Goal: Task Accomplishment & Management: Complete application form

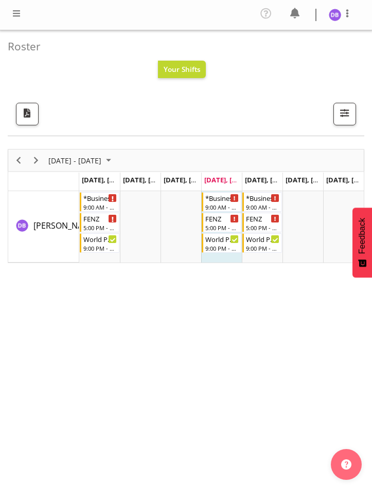
click at [309, 371] on div "[DATE] - [DATE] [DATE] Day Week Fortnight Month calendar Month Agenda Time Scal…" at bounding box center [186, 346] width 356 height 411
click at [17, 9] on span at bounding box center [16, 13] width 12 height 12
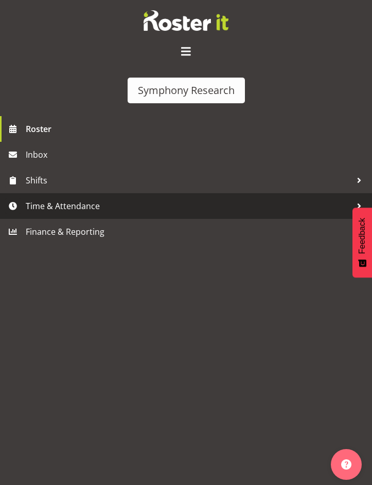
click at [68, 208] on span "Time & Attendance" at bounding box center [188, 205] width 325 height 15
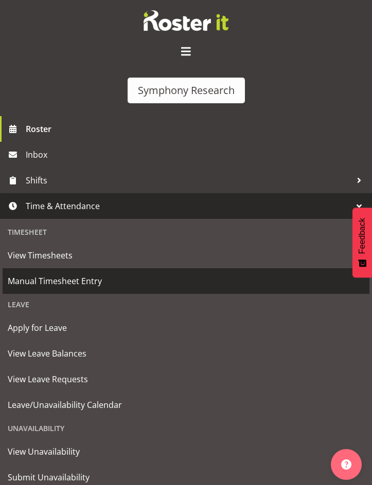
click at [68, 280] on span "Manual Timesheet Entry" at bounding box center [186, 280] width 356 height 15
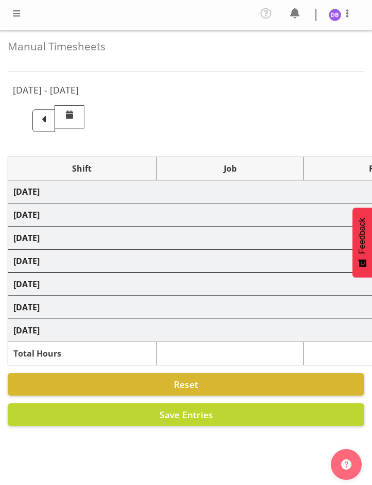
select select "26078"
select select "9636"
select select "47"
select select "26078"
select select "9426"
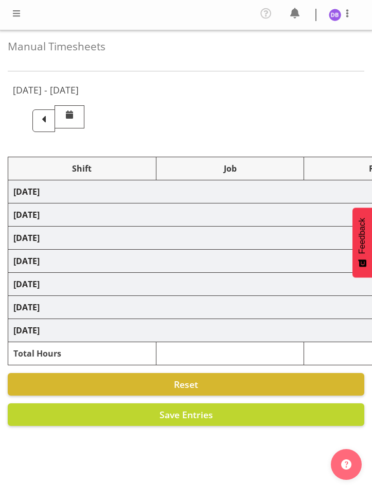
select select "47"
select select "26078"
select select "9636"
select select "47"
select select "26078"
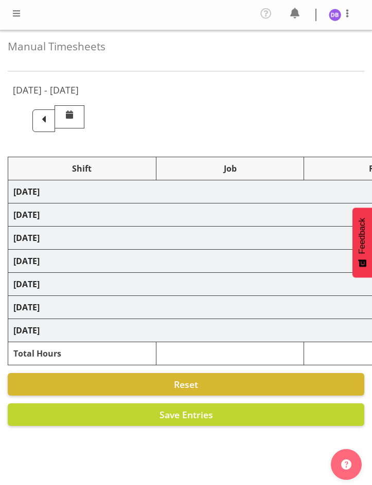
select select "9426"
select select "47"
select select "48116"
select select "9636"
select select "47"
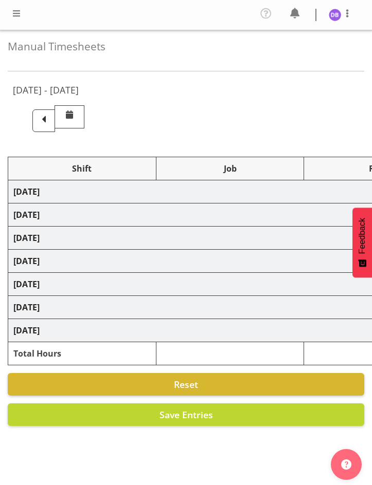
select select "56692"
select select "10499"
select select "47"
select select "26078"
select select "9636"
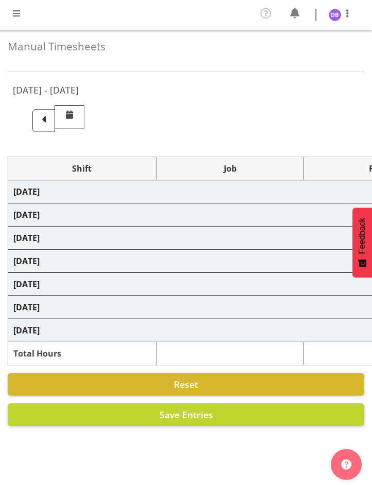
select select "47"
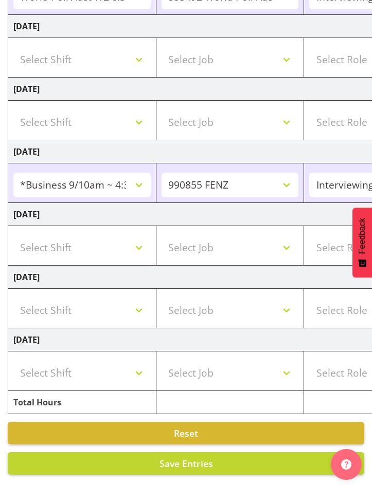
scroll to position [439, 0]
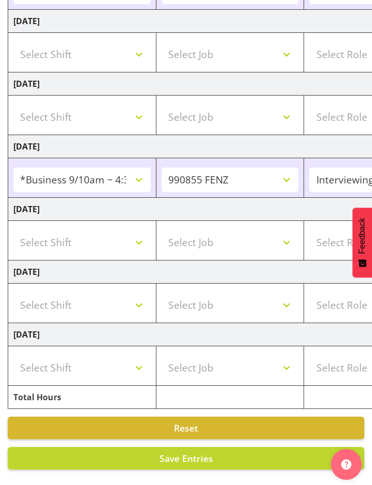
drag, startPoint x: 161, startPoint y: 476, endPoint x: 225, endPoint y: 486, distance: 64.5
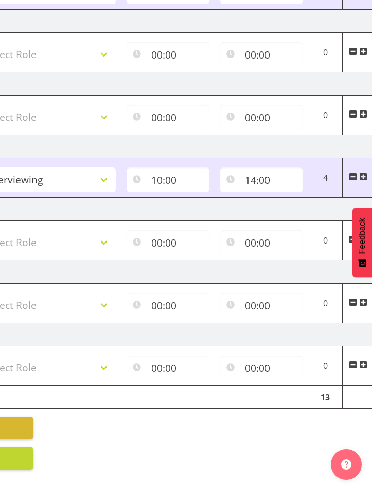
scroll to position [0, 356]
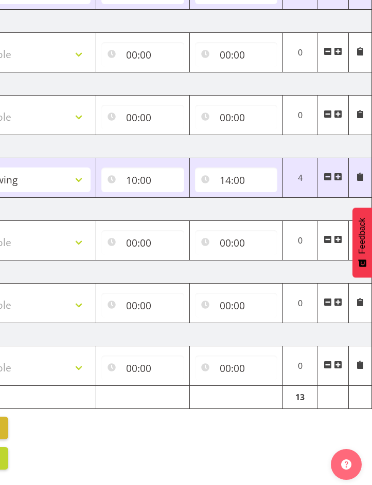
click at [340, 173] on span at bounding box center [338, 177] width 8 height 8
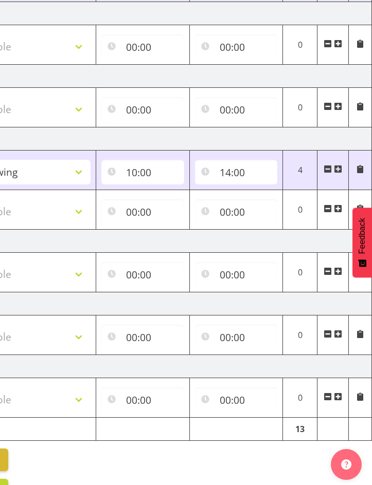
click at [341, 208] on span at bounding box center [338, 209] width 8 height 8
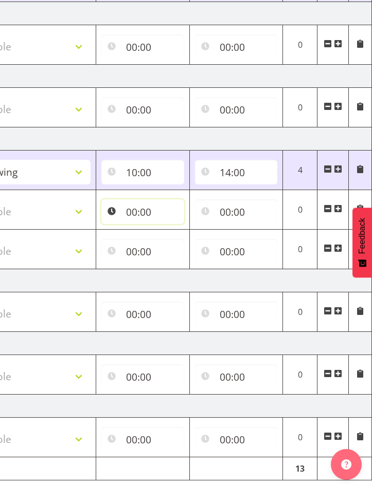
click at [132, 212] on input "00:00" at bounding box center [142, 211] width 83 height 25
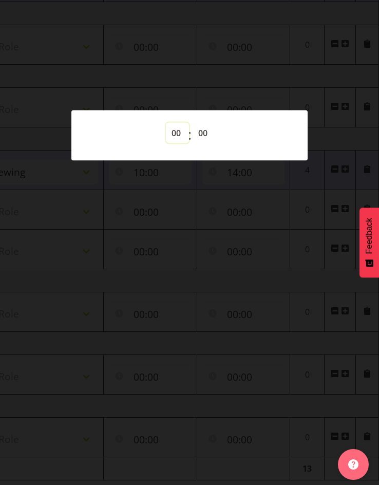
click at [176, 132] on select "00 01 02 03 04 05 06 07 08 09 10 11 12 13 14 15 16 17 18 19 20 21 22 23" at bounding box center [177, 133] width 23 height 21
select select "17"
click at [166, 123] on select "00 01 02 03 04 05 06 07 08 09 10 11 12 13 14 15 16 17 18 19 20 21 22 23" at bounding box center [177, 133] width 23 height 21
type input "17:00"
click at [217, 84] on div at bounding box center [189, 242] width 379 height 485
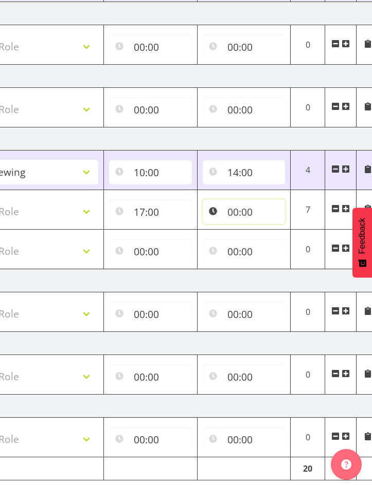
click at [238, 210] on input "00:00" at bounding box center [243, 211] width 83 height 25
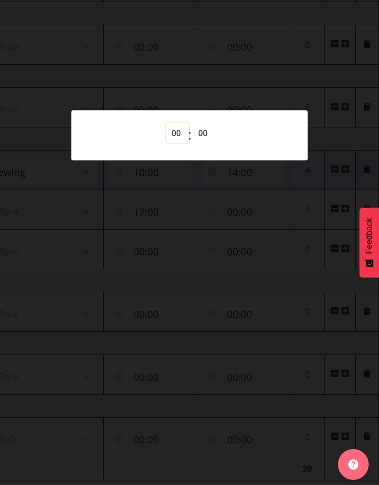
click at [179, 130] on select "00 01 02 03 04 05 06 07 08 09 10 11 12 13 14 15 16 17 18 19 20 21 22 23" at bounding box center [177, 133] width 23 height 21
select select "17"
click at [166, 123] on select "00 01 02 03 04 05 06 07 08 09 10 11 12 13 14 15 16 17 18 19 20 21 22 23" at bounding box center [177, 133] width 23 height 21
type input "17:00"
click at [204, 133] on select "00 01 02 03 04 05 06 07 08 09 10 11 12 13 14 15 16 17 18 19 20 21 22 23 24 25 2…" at bounding box center [204, 133] width 23 height 21
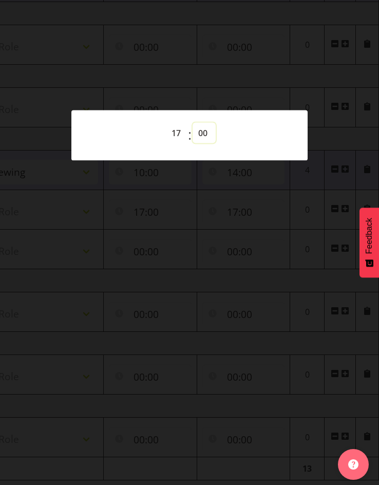
select select "40"
click at [225, 69] on div at bounding box center [189, 242] width 379 height 485
type input "17:40"
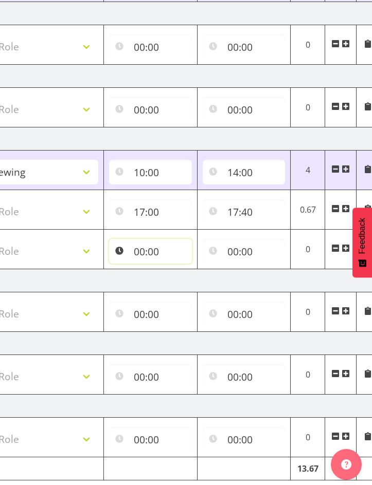
click at [140, 252] on input "00:00" at bounding box center [150, 251] width 83 height 25
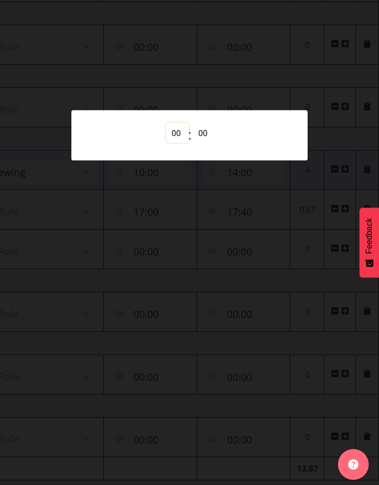
click at [176, 133] on select "00 01 02 03 04 05 06 07 08 09 10 11 12 13 14 15 16 17 18 19 20 21 22 23" at bounding box center [177, 133] width 23 height 21
select select "17"
click at [205, 128] on select "00 01 02 03 04 05 06 07 08 09 10 11 12 13 14 15 16 17 18 19 20 21 22 23 24 25 2…" at bounding box center [204, 133] width 23 height 21
type input "17:00"
select select "40"
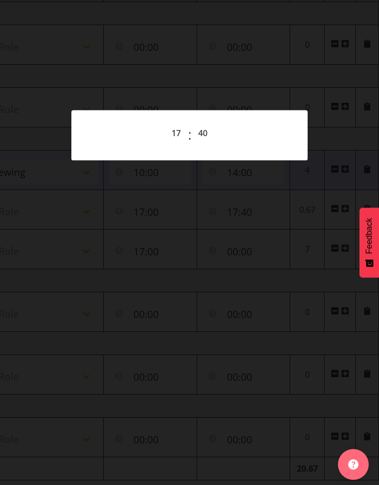
drag, startPoint x: 261, startPoint y: 70, endPoint x: 257, endPoint y: 89, distance: 19.3
click at [261, 70] on div at bounding box center [189, 242] width 379 height 485
type input "17:40"
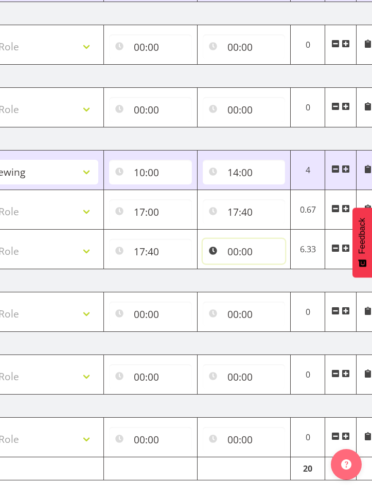
click at [244, 250] on input "00:00" at bounding box center [243, 251] width 83 height 25
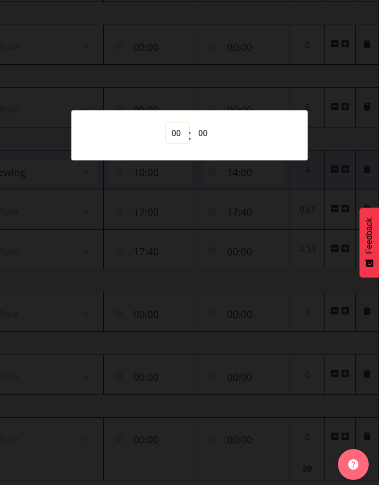
click at [179, 134] on select "00 01 02 03 04 05 06 07 08 09 10 11 12 13 14 15 16 17 18 19 20 21 22 23" at bounding box center [177, 133] width 23 height 21
select select "20"
type input "20:00"
click at [202, 131] on select "00 01 02 03 04 05 06 07 08 09 10 11 12 13 14 15 16 17 18 19 20 21 22 23 24 25 2…" at bounding box center [204, 133] width 23 height 21
select select "30"
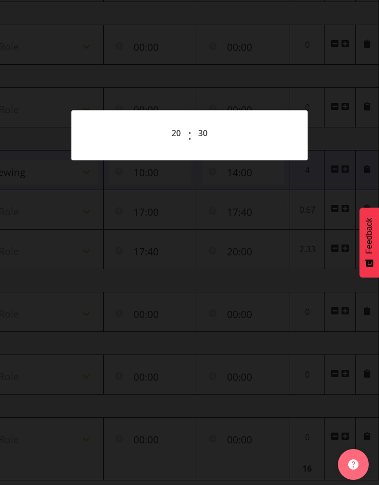
type input "20:30"
click at [247, 74] on div at bounding box center [189, 242] width 379 height 485
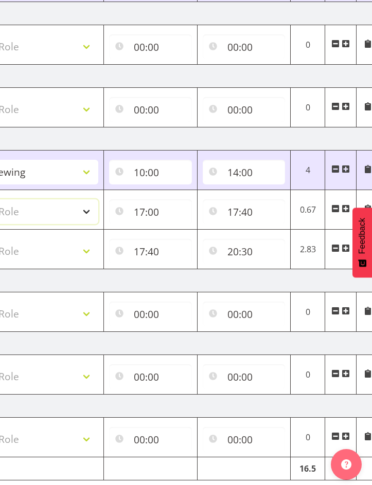
click at [89, 212] on select "Select Role Briefing Interviewing" at bounding box center [29, 211] width 137 height 25
select select "297"
click at [0, 199] on select "Select Role Briefing Interviewing" at bounding box center [29, 211] width 137 height 25
click at [84, 249] on select "Select Role Briefing Interviewing" at bounding box center [29, 251] width 137 height 25
click at [37, 251] on select "Select Role Briefing Interviewing" at bounding box center [29, 251] width 137 height 25
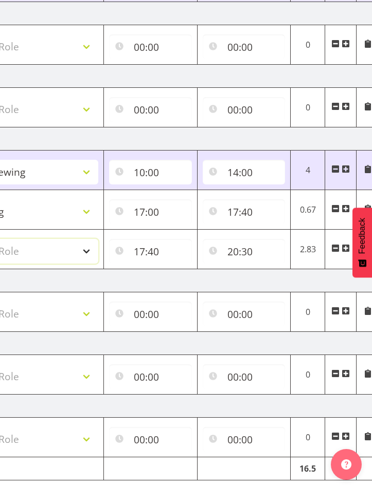
select select "47"
click at [0, 239] on select "Select Role Briefing Interviewing" at bounding box center [29, 251] width 137 height 25
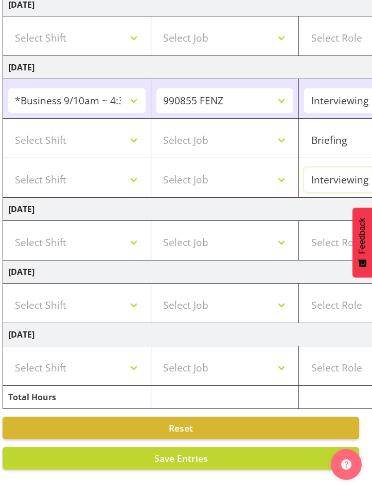
scroll to position [0, 0]
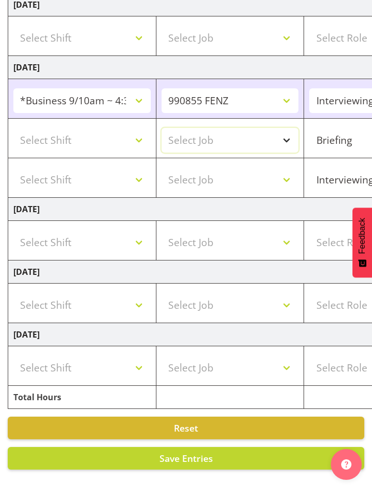
click at [288, 130] on select "Select Job 550060 IF Admin 553492 World Poll Aus Wave 2 Main 2025 553493 World …" at bounding box center [229, 140] width 137 height 25
select select "10574"
click at [161, 128] on select "Select Job 550060 IF Admin 553492 World Poll Aus Wave 2 Main 2025 553493 World …" at bounding box center [229, 140] width 137 height 25
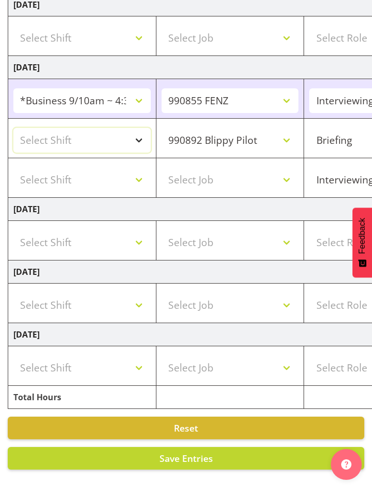
click at [136, 128] on select "Select Shift !!Weekend Residential (Roster IT Shift Label) *Business 9/10am ~ 4…" at bounding box center [81, 140] width 137 height 25
select select "48116"
click at [13, 128] on select "Select Shift !!Weekend Residential (Roster IT Shift Label) *Business 9/10am ~ 4…" at bounding box center [81, 140] width 137 height 25
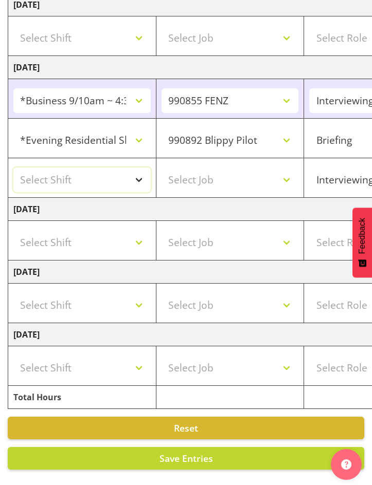
click at [142, 170] on select "Select Shift !!Weekend Residential (Roster IT Shift Label) *Business 9/10am ~ 4…" at bounding box center [81, 180] width 137 height 25
click at [137, 170] on select "Select Shift !!Weekend Residential (Roster IT Shift Label) *Business 9/10am ~ 4…" at bounding box center [81, 180] width 137 height 25
select select "48116"
click at [13, 168] on select "Select Shift !!Weekend Residential (Roster IT Shift Label) *Business 9/10am ~ 4…" at bounding box center [81, 180] width 137 height 25
click at [289, 172] on select "Select Job 550060 IF Admin 553492 World Poll Aus Wave 2 Main 2025 553493 World …" at bounding box center [229, 180] width 137 height 25
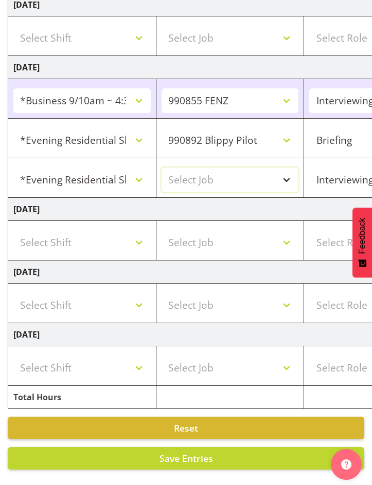
select select "10499"
click at [161, 168] on select "Select Job 550060 IF Admin 553492 World Poll Aus Wave 2 Main 2025 553493 World …" at bounding box center [229, 180] width 137 height 25
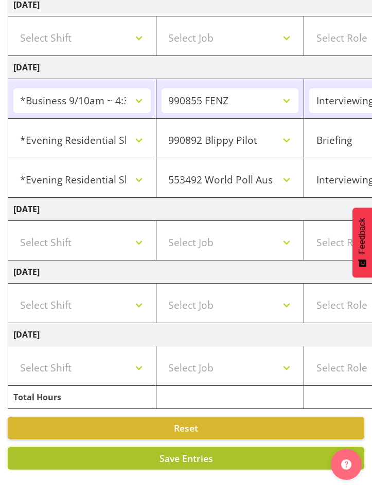
click at [182, 452] on span "Save Entries" at bounding box center [185, 458] width 53 height 12
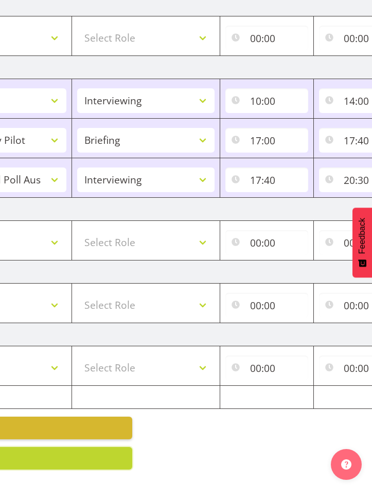
scroll to position [0, 356]
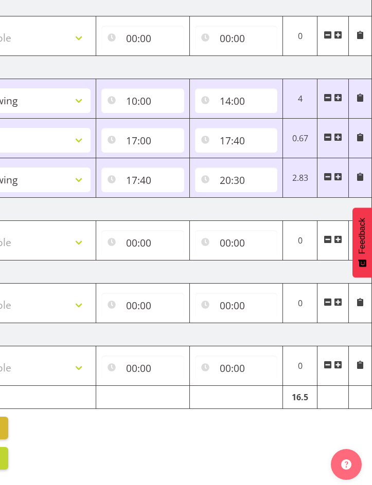
click at [338, 173] on span at bounding box center [338, 177] width 8 height 8
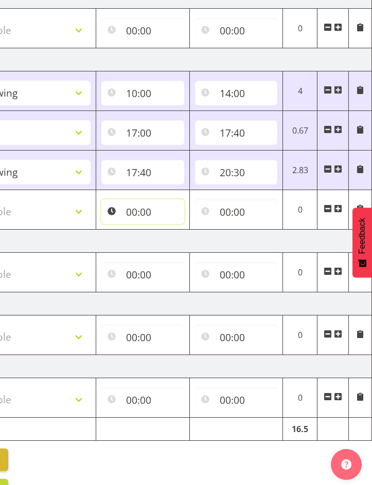
click at [133, 211] on input "00:00" at bounding box center [142, 211] width 83 height 25
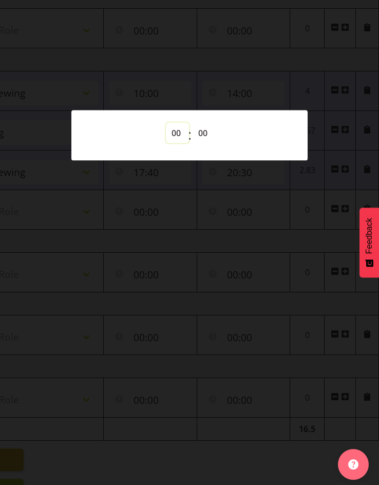
click at [175, 129] on select "00 01 02 03 04 05 06 07 08 09 10 11 12 13 14 15 16 17 18 19 20 21 22 23" at bounding box center [177, 133] width 23 height 21
click at [175, 132] on select "00 01 02 03 04 05 06 07 08 09 10 11 12 13 14 15 16 17 18 19 20 21 22 23" at bounding box center [177, 133] width 23 height 21
select select "21"
click at [166, 123] on select "00 01 02 03 04 05 06 07 08 09 10 11 12 13 14 15 16 17 18 19 20 21 22 23" at bounding box center [177, 133] width 23 height 21
type input "21:00"
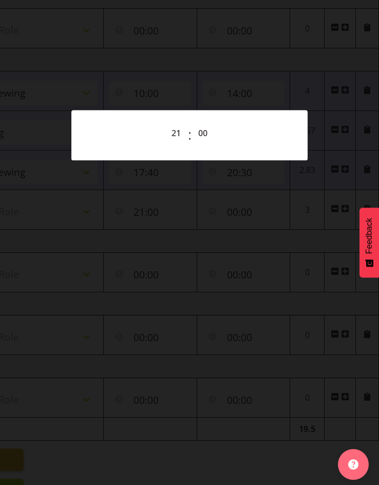
click at [278, 68] on div at bounding box center [189, 242] width 379 height 485
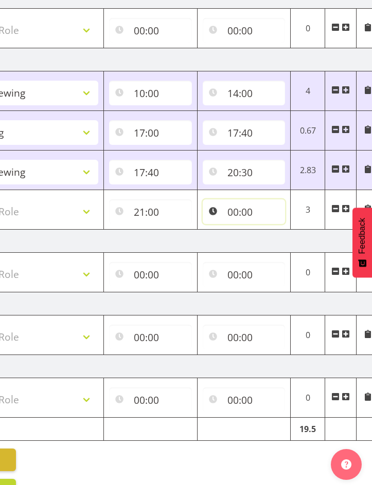
click at [235, 214] on input "00:00" at bounding box center [243, 211] width 83 height 25
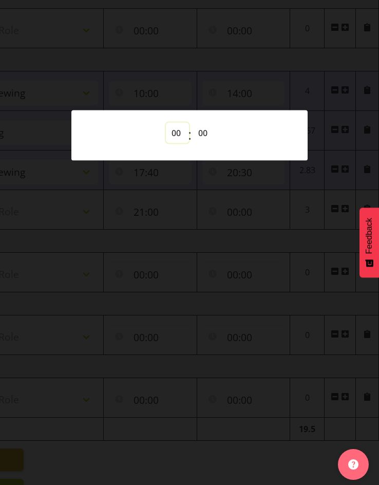
click at [172, 131] on select "00 01 02 03 04 05 06 07 08 09 10 11 12 13 14 15 16 17 18 19 20 21 22 23" at bounding box center [177, 133] width 23 height 21
click at [177, 134] on select "00 01 02 03 04 05 06 07 08 09 10 11 12 13 14 15 16 17 18 19 20 21 22 23" at bounding box center [177, 133] width 23 height 21
select select "20"
type input "20:00"
select select "21"
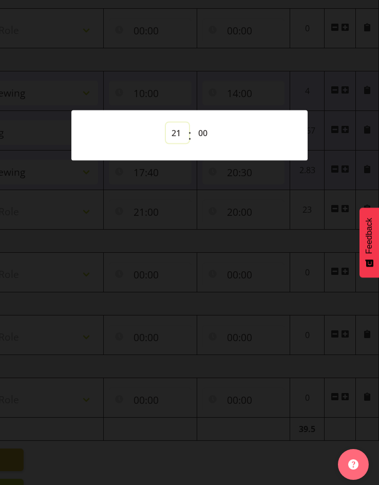
type input "21:00"
select select "22"
type input "22:00"
click at [205, 133] on select "00 01 02 03 04 05 06 07 08 09 10 11 12 13 14 15 16 17 18 19 20 21 22 23 24 25 2…" at bounding box center [204, 133] width 23 height 21
select select "30"
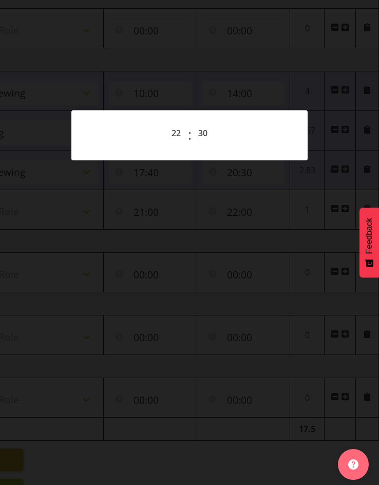
click at [277, 252] on div at bounding box center [189, 242] width 379 height 485
type input "22:30"
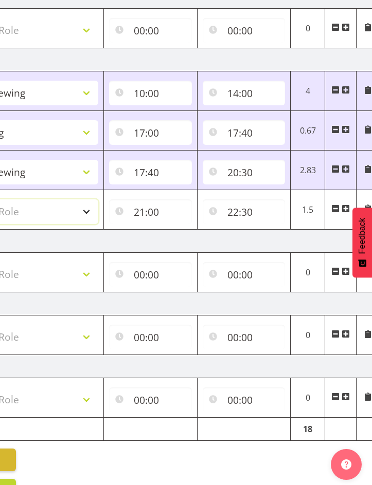
click at [85, 211] on select "Select Role Briefing Interviewing" at bounding box center [29, 211] width 137 height 25
select select "47"
click at [0, 199] on select "Select Role Briefing Interviewing" at bounding box center [29, 211] width 137 height 25
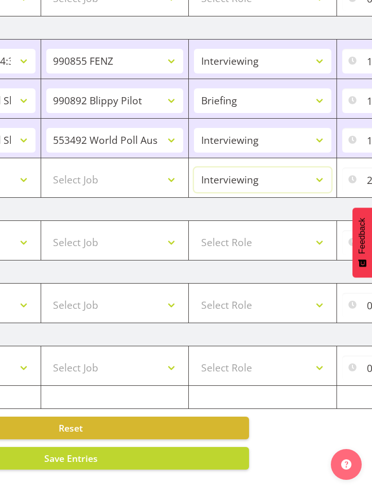
scroll to position [0, 0]
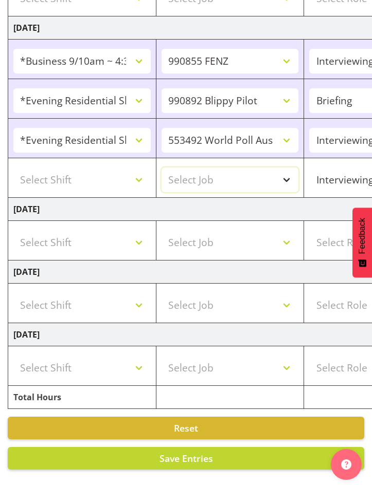
click at [290, 177] on select "Select Job 550060 IF Admin 553492 World Poll Aus Wave 2 Main 2025 553493 World …" at bounding box center [229, 180] width 137 height 25
select select "10527"
click at [161, 168] on select "Select Job 550060 IF Admin 553492 World Poll Aus Wave 2 Main 2025 553493 World …" at bounding box center [229, 180] width 137 height 25
click at [135, 171] on select "Select Shift !!Weekend Residential (Roster IT Shift Label) *Business 9/10am ~ 4…" at bounding box center [81, 180] width 137 height 25
select select "48116"
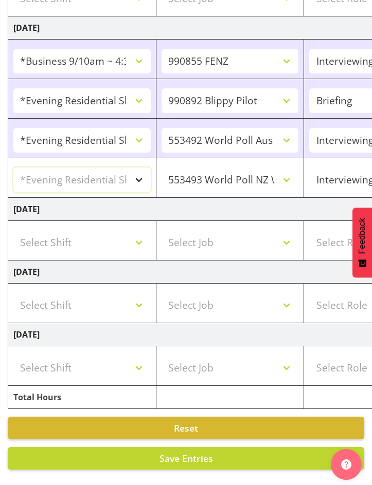
click at [13, 168] on select "Select Shift !!Weekend Residential (Roster IT Shift Label) *Business 9/10am ~ 4…" at bounding box center [81, 180] width 137 height 25
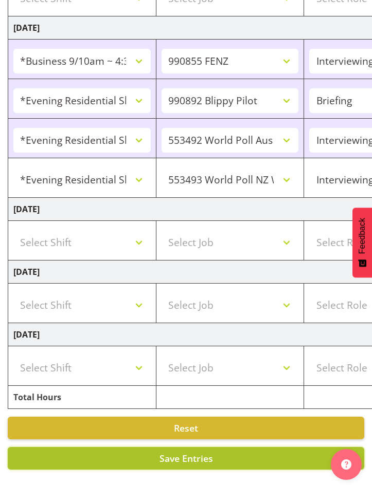
click at [201, 452] on span "Save Entries" at bounding box center [185, 458] width 53 height 12
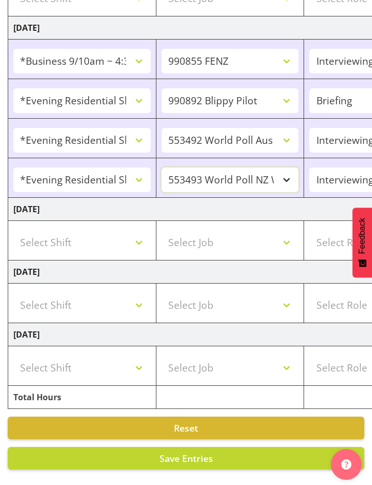
click at [285, 169] on select "550060 IF Admin 553492 World Poll Aus Wave 2 Main 2025 553493 World Poll NZ Wav…" at bounding box center [229, 180] width 137 height 25
select select "10499"
click at [161, 168] on select "550060 IF Admin 553492 World Poll Aus Wave 2 Main 2025 553493 World Poll NZ Wav…" at bounding box center [229, 180] width 137 height 25
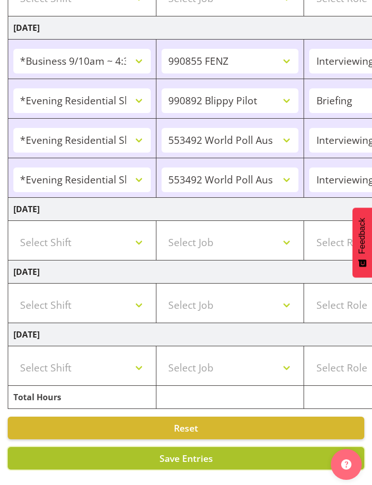
click at [184, 453] on span "Save Entries" at bounding box center [185, 458] width 53 height 12
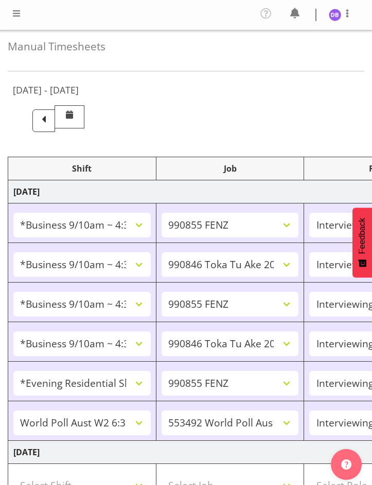
click at [16, 14] on span at bounding box center [16, 13] width 12 height 12
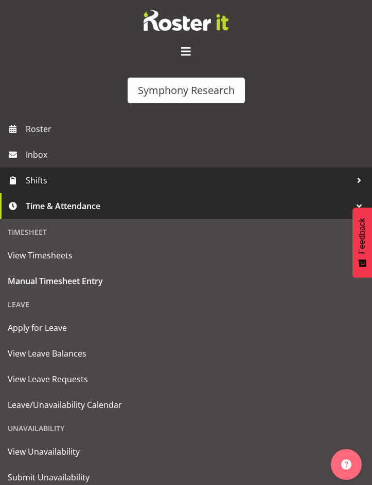
click at [38, 180] on span "Shifts" at bounding box center [188, 180] width 325 height 15
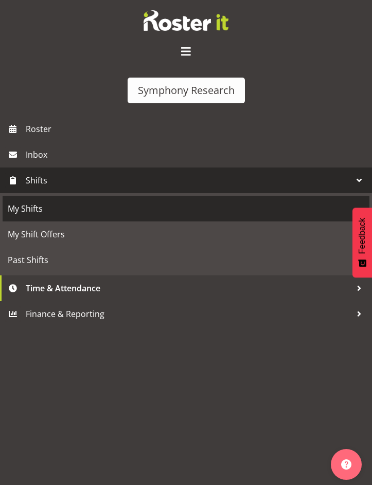
click at [27, 208] on span "My Shifts" at bounding box center [186, 208] width 356 height 15
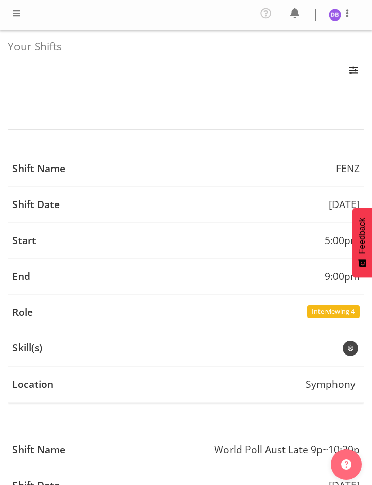
click at [19, 11] on span at bounding box center [16, 13] width 12 height 12
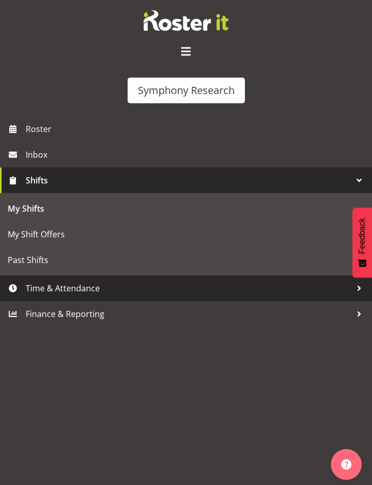
click at [57, 286] on span "Time & Attendance" at bounding box center [188, 288] width 325 height 15
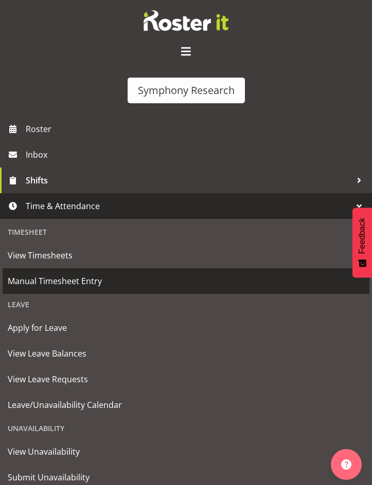
click at [57, 285] on span "Manual Timesheet Entry" at bounding box center [186, 280] width 356 height 15
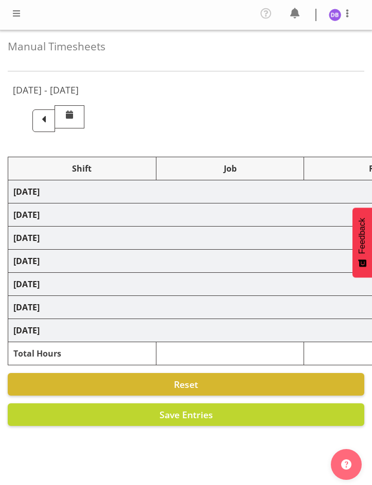
select select "26078"
select select "9636"
select select "47"
select select "26078"
select select "9426"
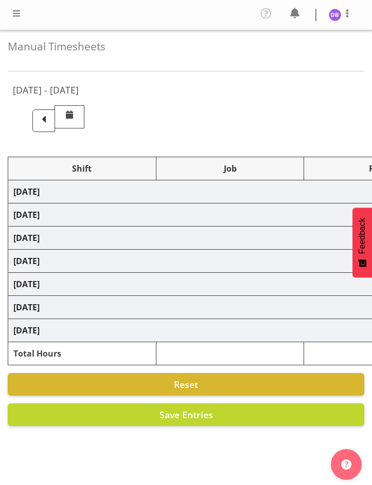
select select "47"
select select "26078"
select select "9636"
select select "47"
select select "26078"
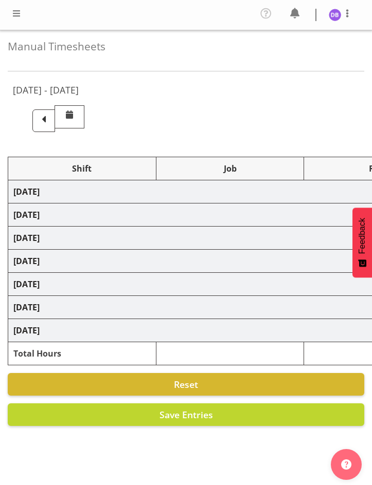
select select "9426"
select select "47"
select select "48116"
select select "9636"
select select "47"
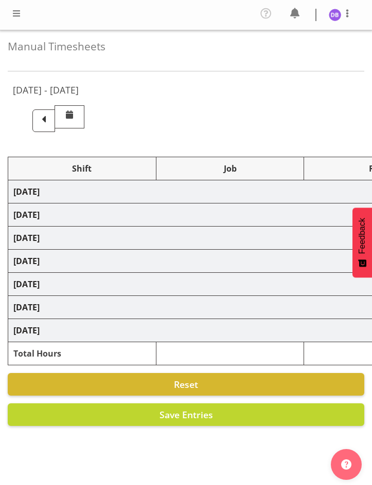
select select "56692"
select select "10499"
select select "47"
select select "26078"
select select "9636"
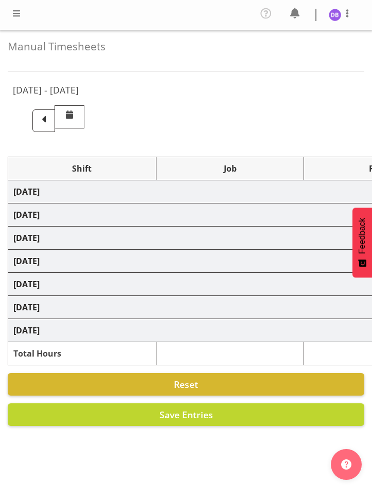
select select "47"
select select "48116"
select select "10574"
select select "48116"
select select "10499"
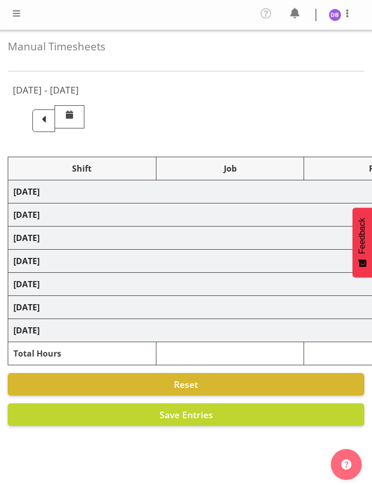
select select "47"
select select "48116"
select select "10499"
select select "47"
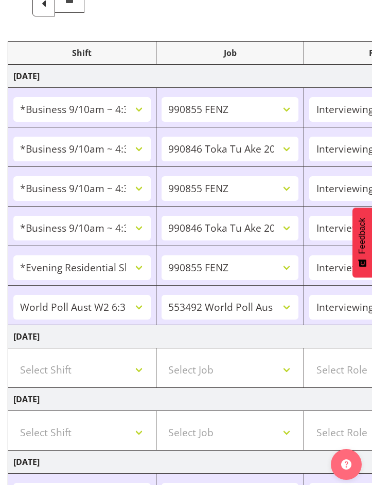
scroll to position [117, 0]
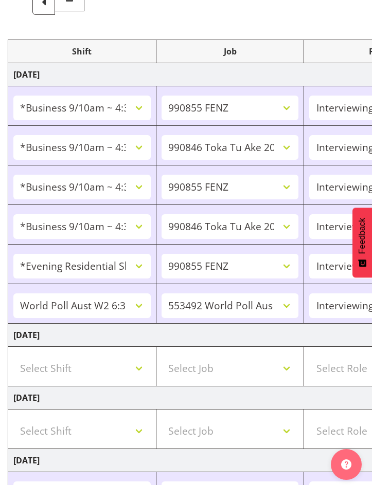
click at [299, 15] on div "August 25th - August 31st 2025 Shift Job Role Start Time End Time Total Monday …" at bounding box center [186, 438] width 356 height 959
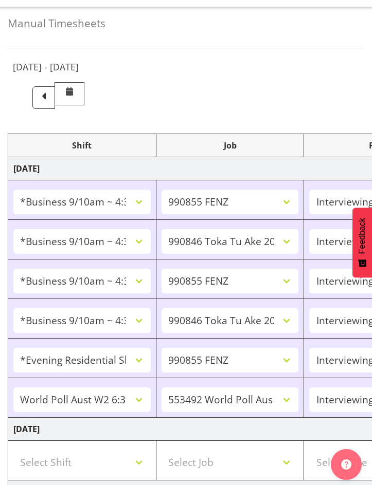
scroll to position [0, 0]
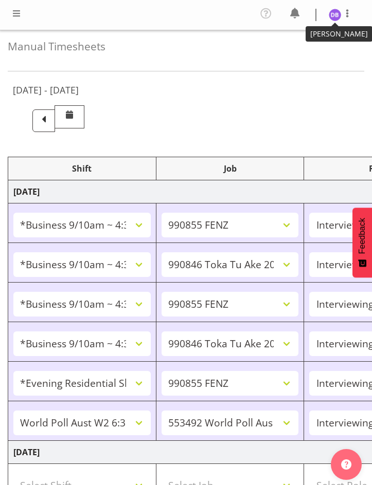
click at [335, 11] on img at bounding box center [334, 15] width 12 height 12
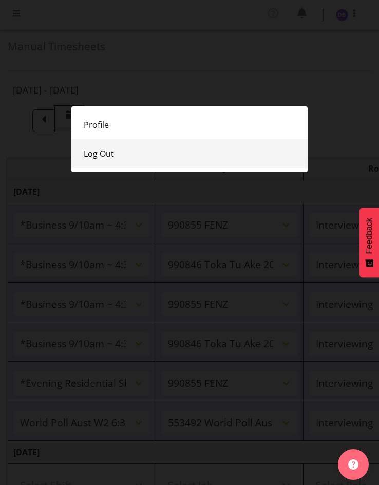
click at [116, 152] on link "Log Out" at bounding box center [189, 153] width 236 height 29
